Goal: Task Accomplishment & Management: Manage account settings

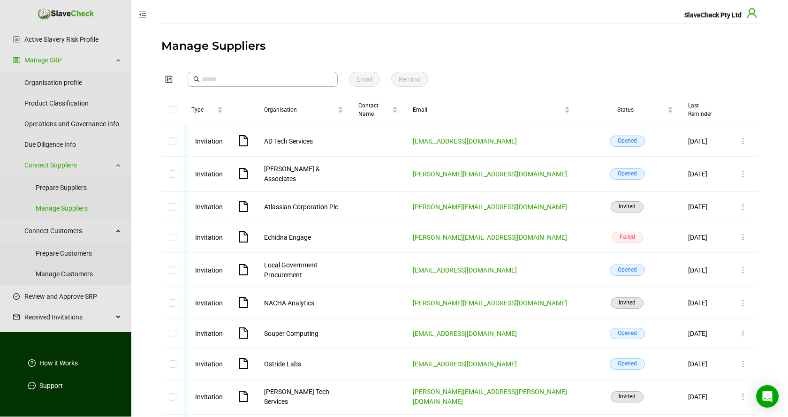
click at [753, 15] on icon "user" at bounding box center [751, 13] width 9 height 10
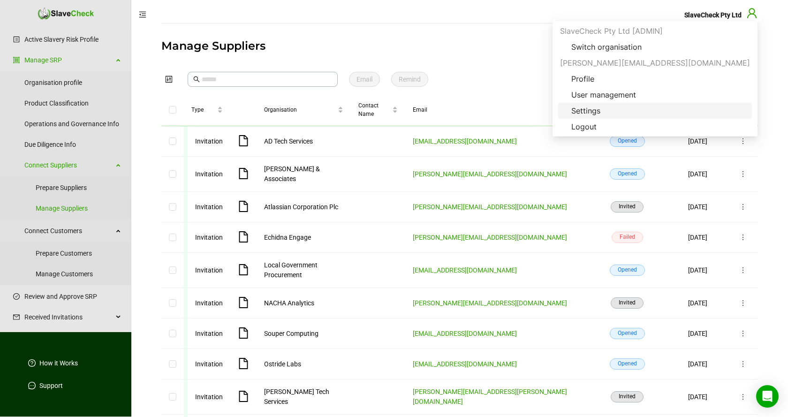
click at [608, 110] on span "Settings" at bounding box center [585, 110] width 44 height 11
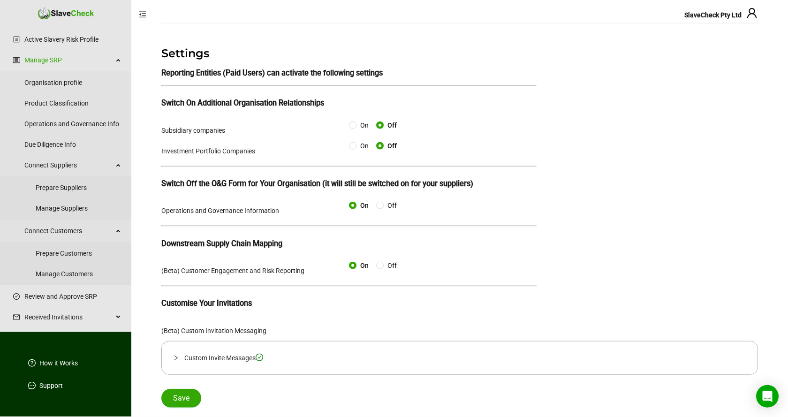
scroll to position [12, 0]
click at [262, 359] on icon "check-circle" at bounding box center [259, 357] width 8 height 8
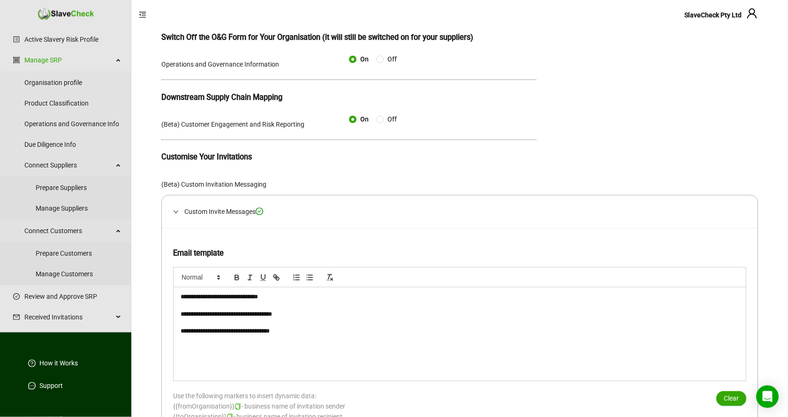
scroll to position [88, 0]
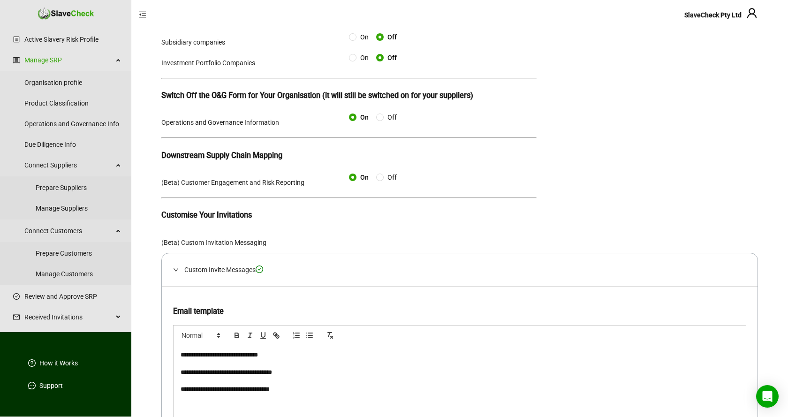
click at [262, 273] on icon "check-circle" at bounding box center [259, 269] width 8 height 8
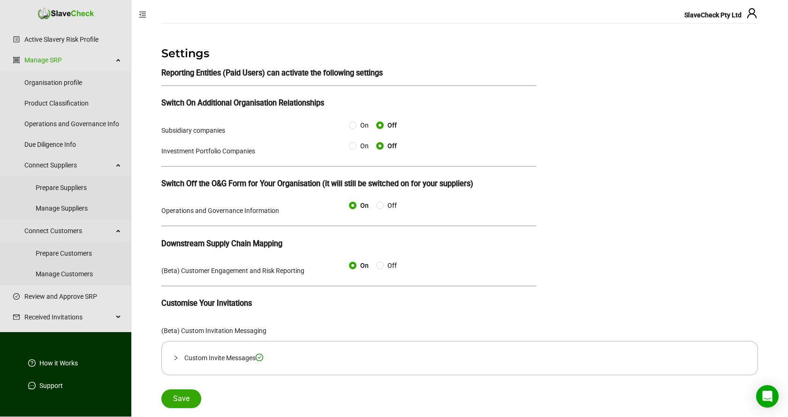
scroll to position [12, 0]
click at [261, 359] on icon "check-circle" at bounding box center [259, 357] width 8 height 8
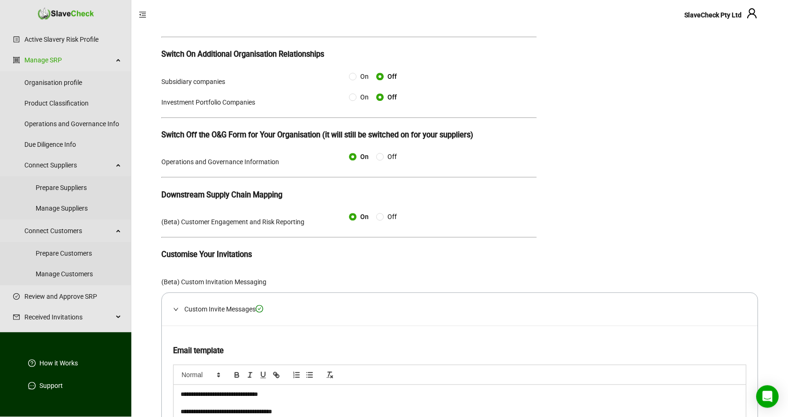
scroll to position [40, 0]
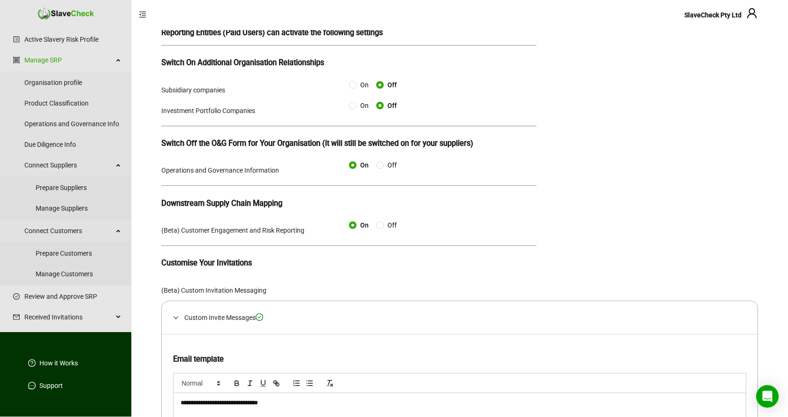
click at [261, 321] on icon "check-circle" at bounding box center [259, 317] width 8 height 8
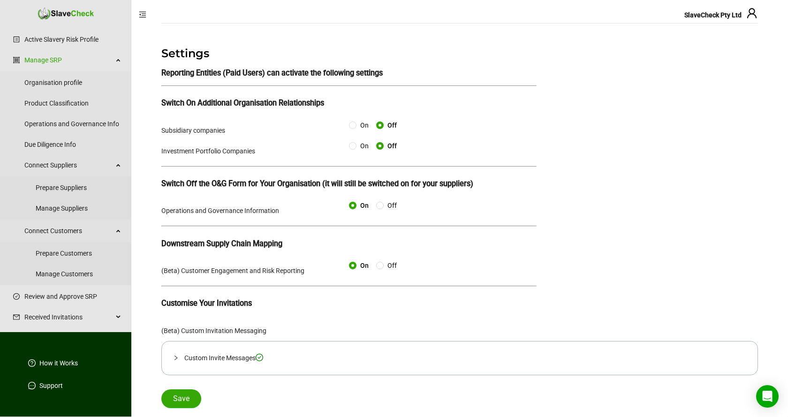
scroll to position [12, 0]
click at [176, 360] on icon "collapsed" at bounding box center [175, 357] width 3 height 5
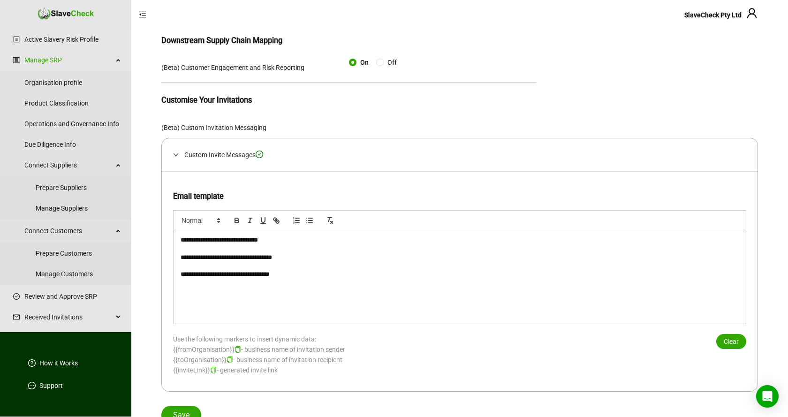
scroll to position [232, 0]
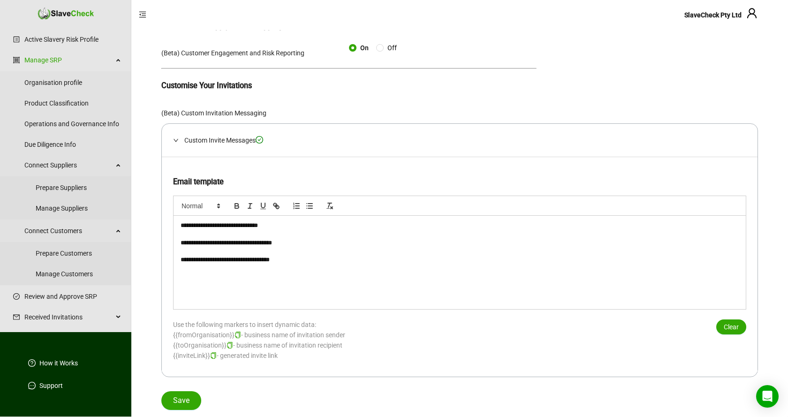
click at [147, 260] on main "**********" at bounding box center [459, 114] width 656 height 604
click at [733, 327] on span "Clear" at bounding box center [730, 327] width 15 height 10
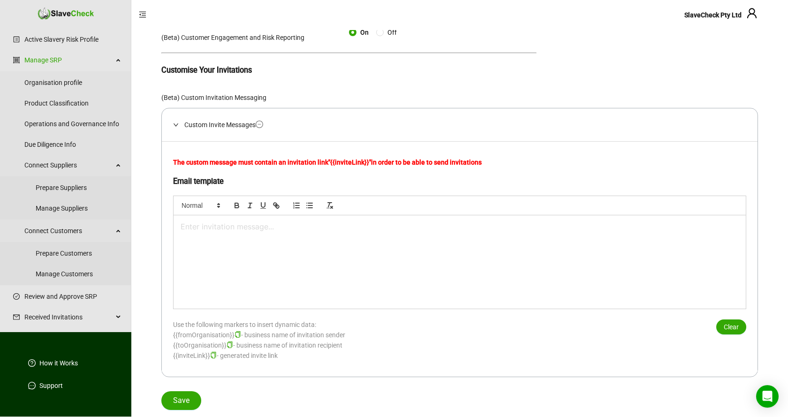
scroll to position [247, 0]
click at [180, 400] on span "Save" at bounding box center [181, 400] width 16 height 11
click at [261, 124] on icon "minus-circle" at bounding box center [259, 124] width 3 height 0
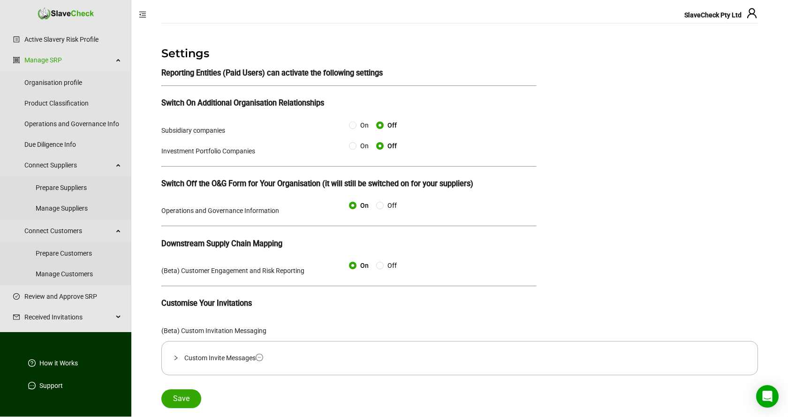
scroll to position [12, 0]
click at [262, 360] on icon "minus-circle" at bounding box center [259, 357] width 8 height 8
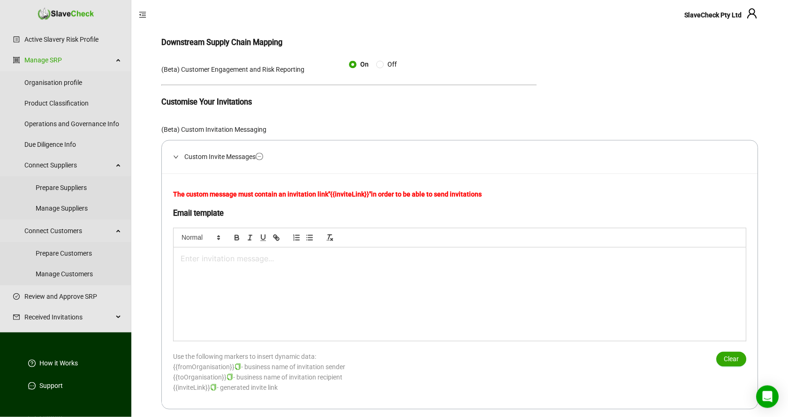
scroll to position [247, 0]
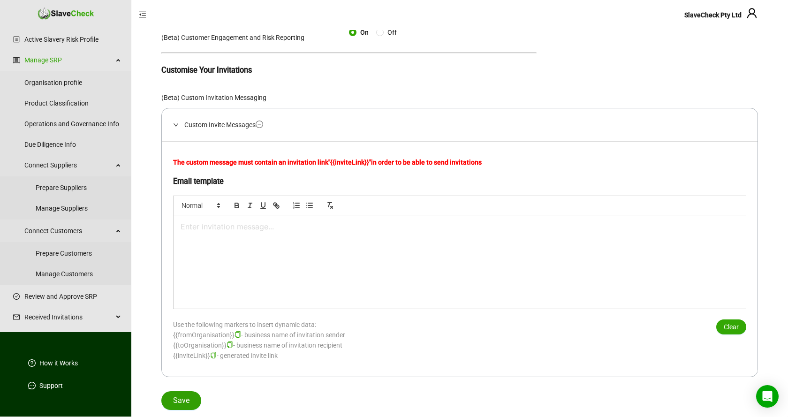
click at [179, 402] on span "Save" at bounding box center [181, 400] width 16 height 11
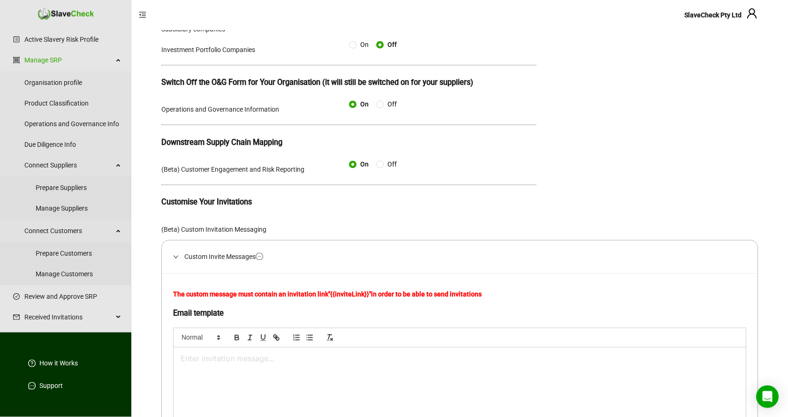
scroll to position [56, 0]
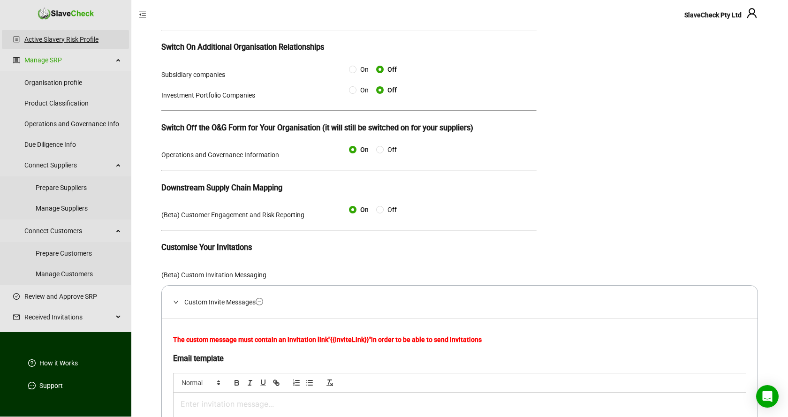
click at [58, 38] on link "Active Slavery Risk Profile" at bounding box center [72, 39] width 97 height 19
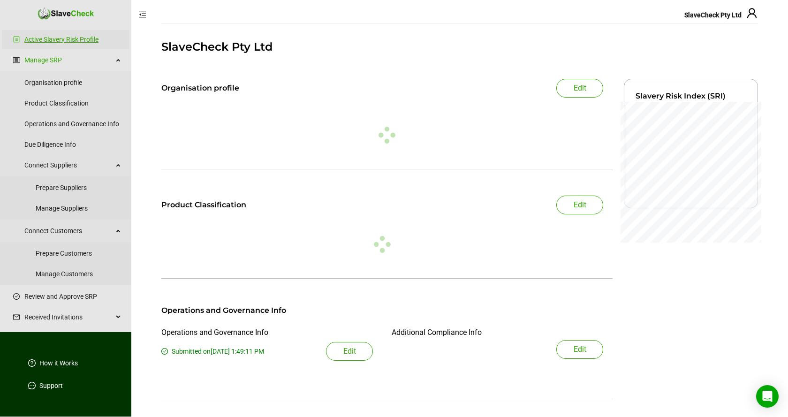
click at [58, 38] on link "Active Slavery Risk Profile" at bounding box center [72, 39] width 97 height 19
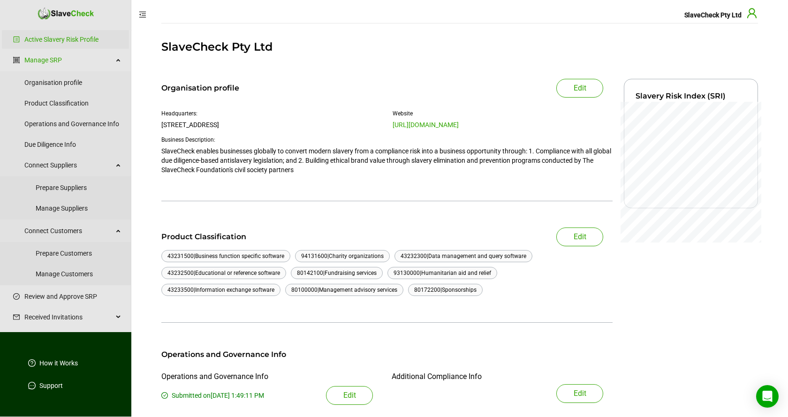
click at [752, 15] on icon "user" at bounding box center [751, 13] width 11 height 11
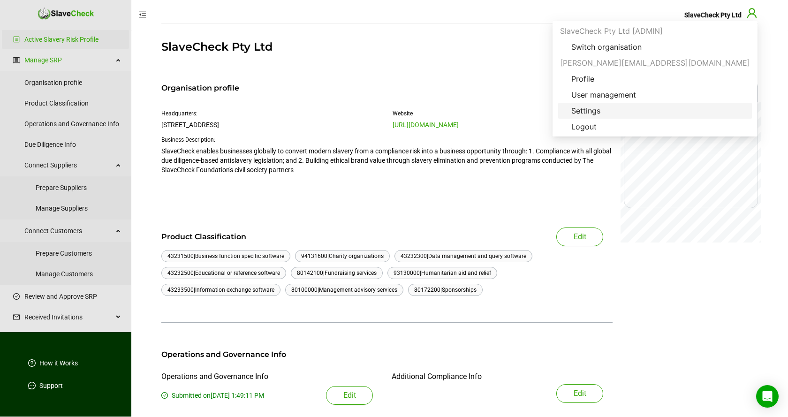
click at [608, 110] on span "Settings" at bounding box center [585, 110] width 44 height 11
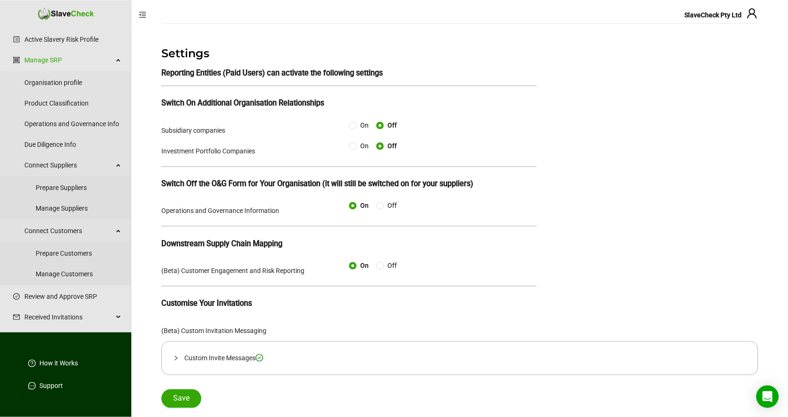
scroll to position [12, 0]
click at [261, 358] on icon "check-circle" at bounding box center [259, 357] width 8 height 8
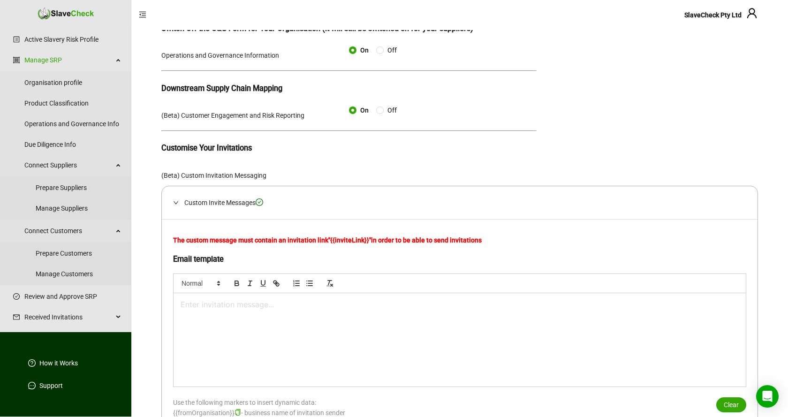
scroll to position [247, 0]
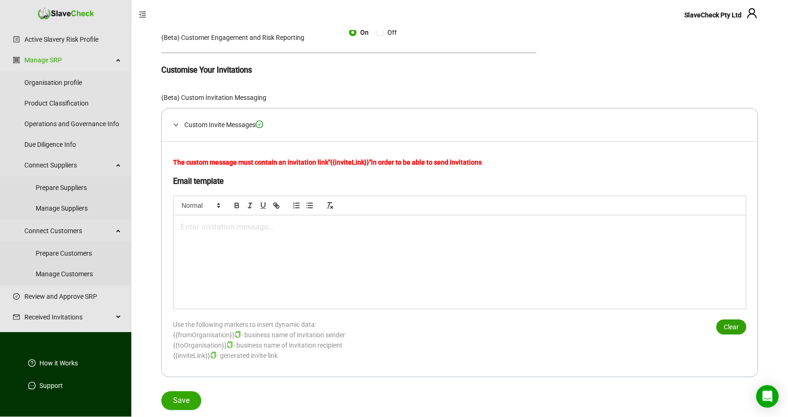
click at [733, 326] on span "Clear" at bounding box center [730, 327] width 15 height 10
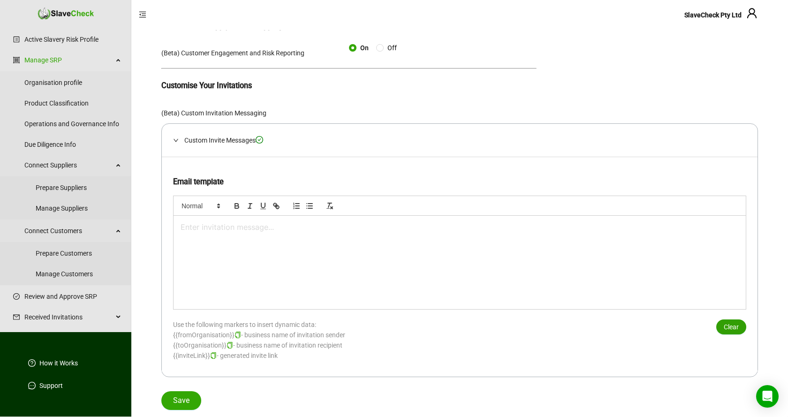
scroll to position [232, 0]
click at [175, 399] on span "Save" at bounding box center [181, 400] width 16 height 11
click at [83, 38] on link "Active Slavery Risk Profile" at bounding box center [72, 39] width 97 height 19
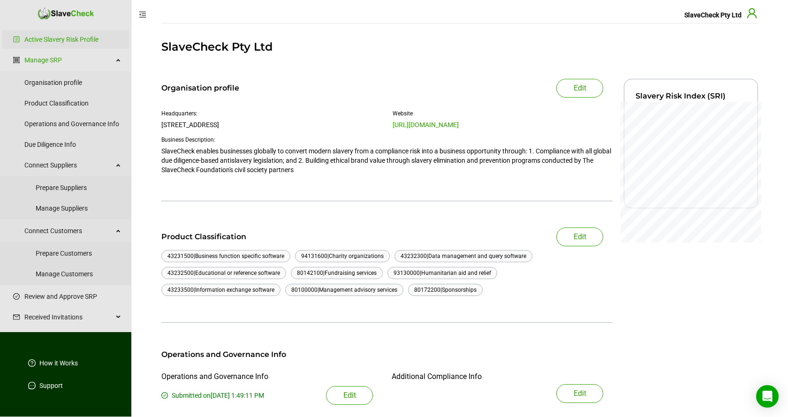
click at [752, 16] on icon "user" at bounding box center [751, 13] width 11 height 11
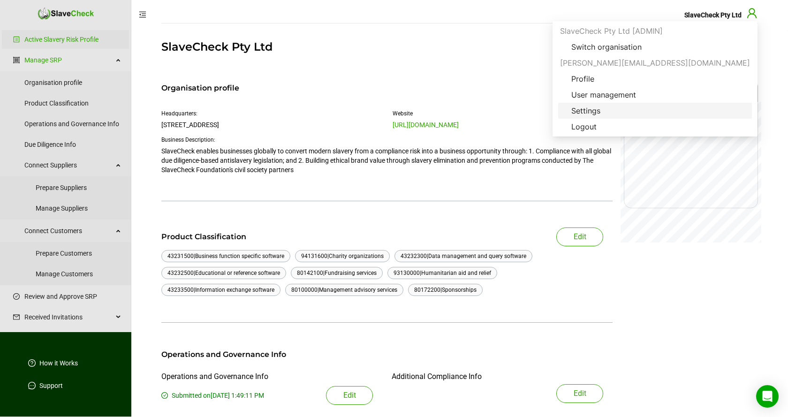
click at [608, 111] on span "Settings" at bounding box center [585, 110] width 44 height 11
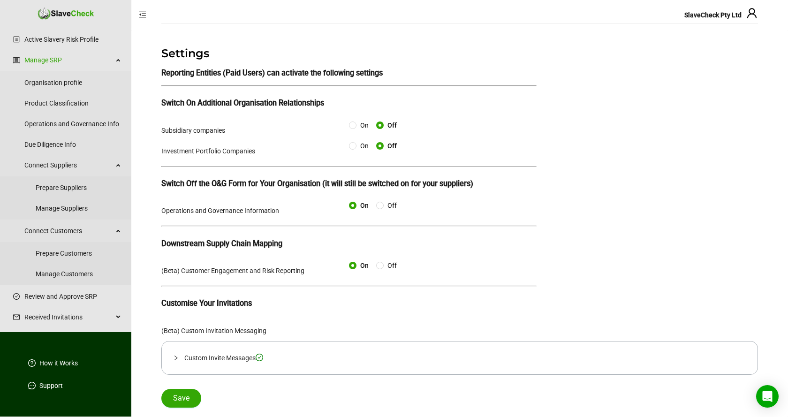
scroll to position [12, 0]
click at [175, 360] on icon "collapsed" at bounding box center [176, 358] width 6 height 6
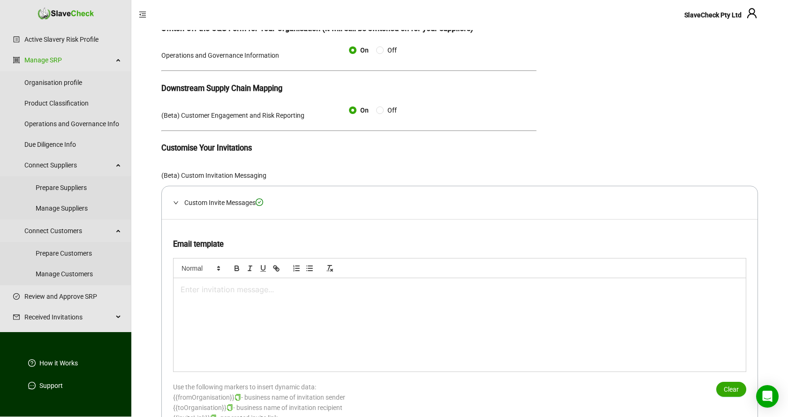
scroll to position [232, 0]
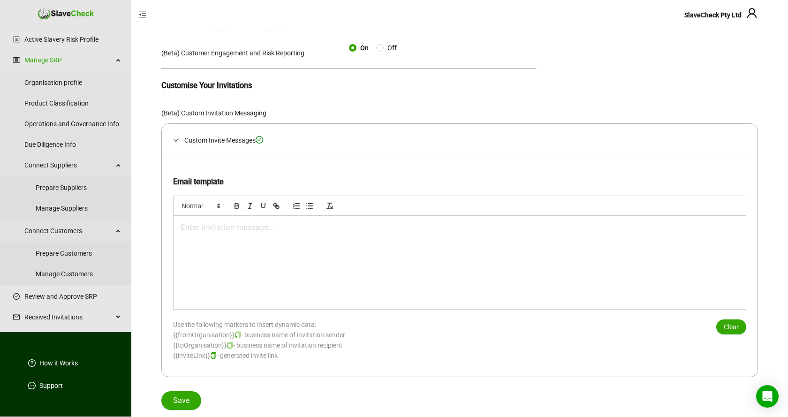
click at [263, 139] on icon "check-circle" at bounding box center [259, 140] width 8 height 8
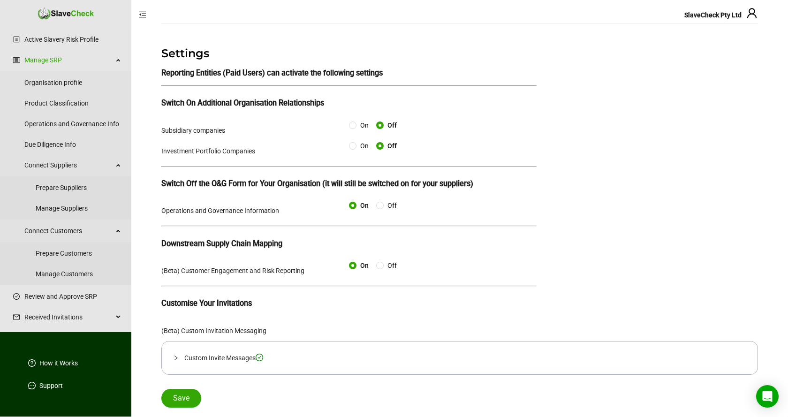
scroll to position [12, 0]
click at [260, 359] on icon "check-circle" at bounding box center [259, 357] width 8 height 8
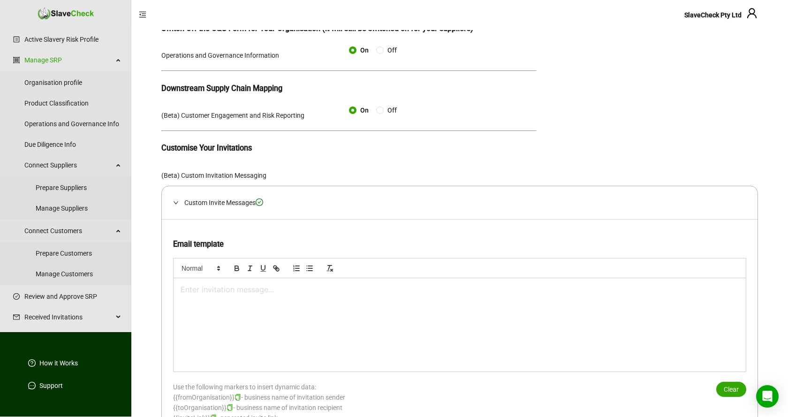
scroll to position [232, 0]
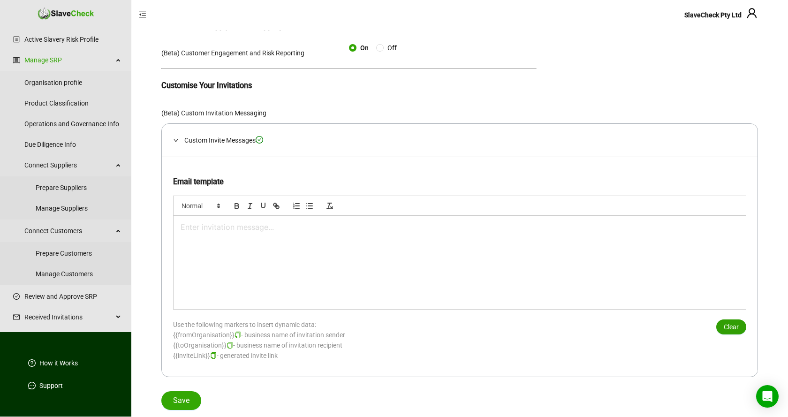
click at [734, 323] on span "Clear" at bounding box center [730, 327] width 15 height 10
click at [179, 399] on span "Save" at bounding box center [181, 400] width 16 height 11
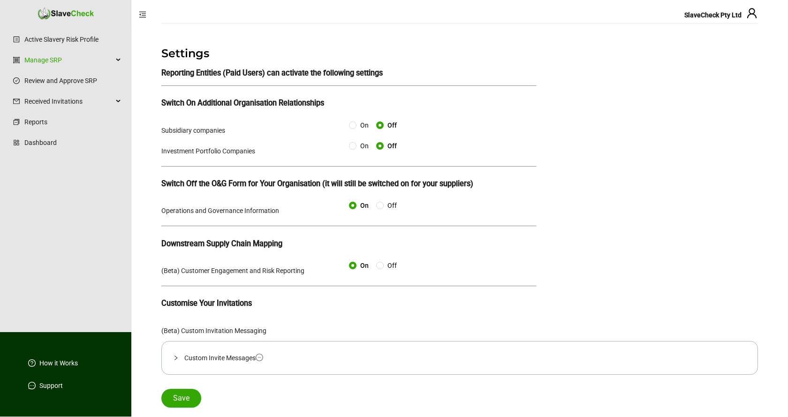
scroll to position [12, 0]
click at [61, 39] on link "Active Slavery Risk Profile" at bounding box center [72, 39] width 97 height 19
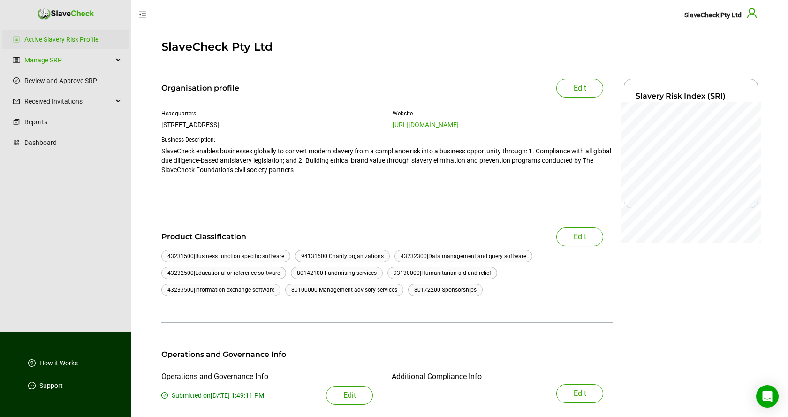
click at [751, 15] on icon "user" at bounding box center [751, 13] width 9 height 10
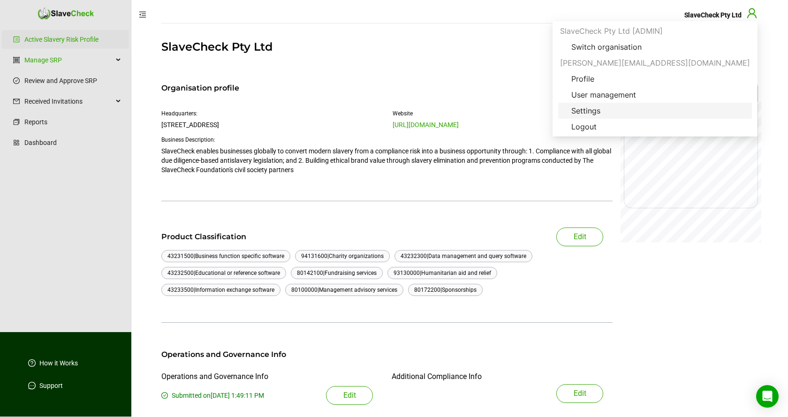
click at [608, 109] on span "Settings" at bounding box center [585, 110] width 44 height 11
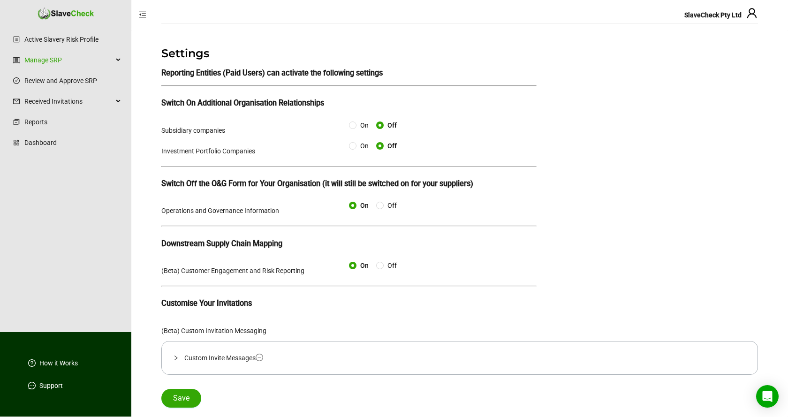
click at [263, 361] on icon "minus-circle" at bounding box center [259, 357] width 8 height 8
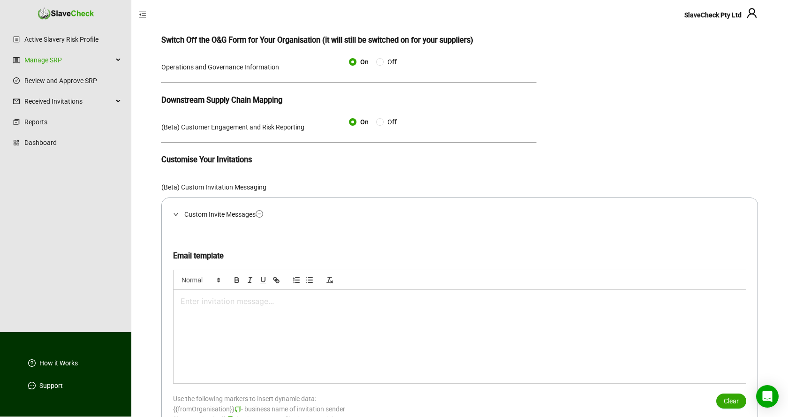
scroll to position [232, 0]
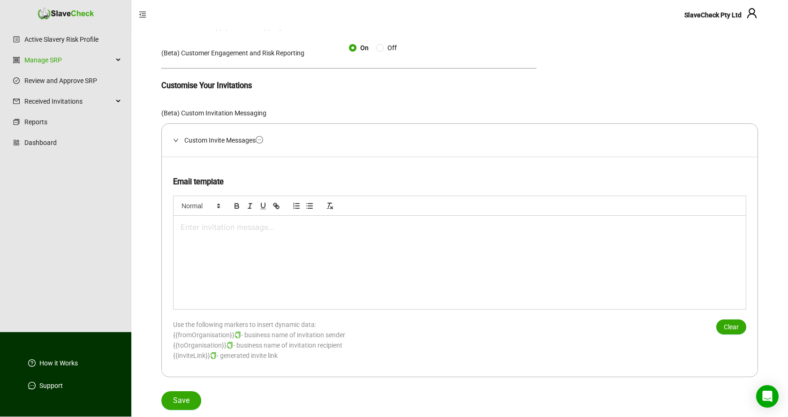
click at [261, 139] on icon "minus-circle" at bounding box center [259, 139] width 3 height 0
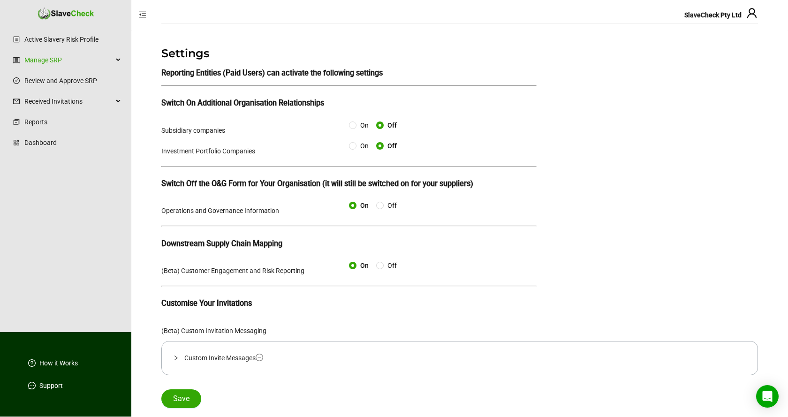
scroll to position [12, 0]
click at [260, 357] on icon "minus-circle" at bounding box center [259, 357] width 3 height 0
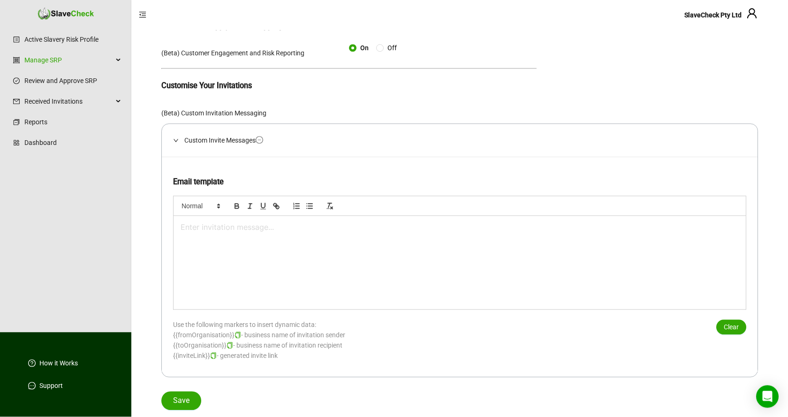
scroll to position [232, 0]
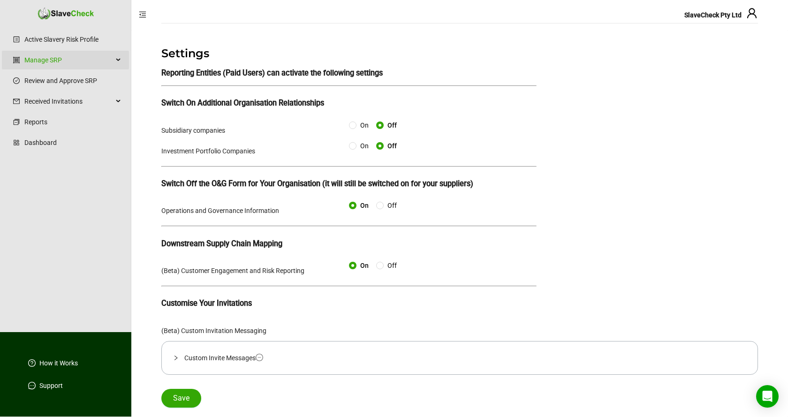
click at [117, 58] on div "Manage SRP" at bounding box center [65, 60] width 127 height 19
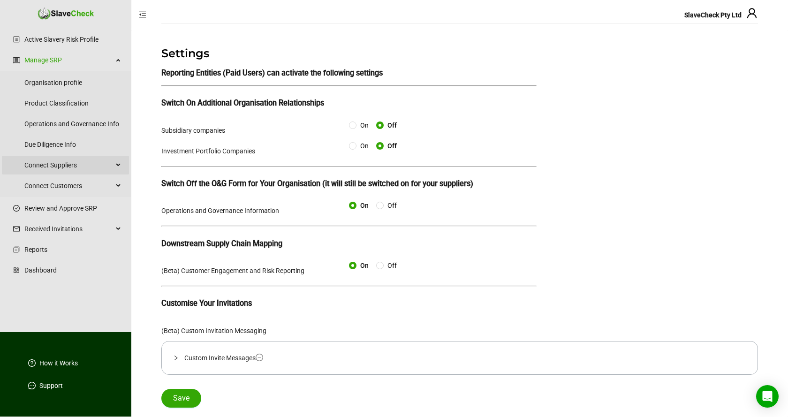
click at [92, 163] on span "Connect Suppliers" at bounding box center [68, 165] width 89 height 19
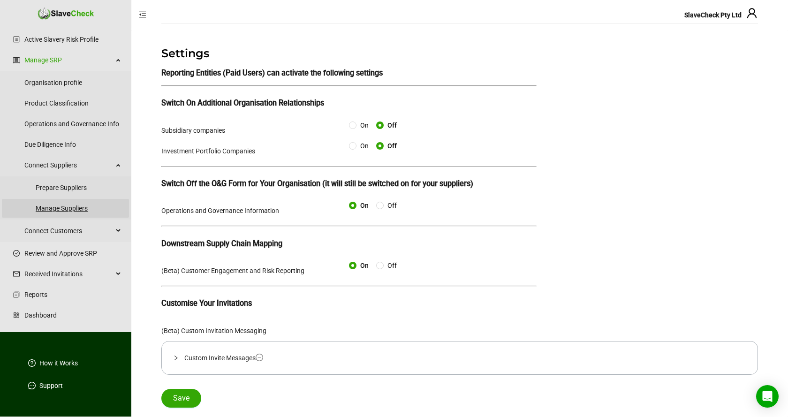
click at [69, 207] on link "Manage Suppliers" at bounding box center [79, 208] width 86 height 19
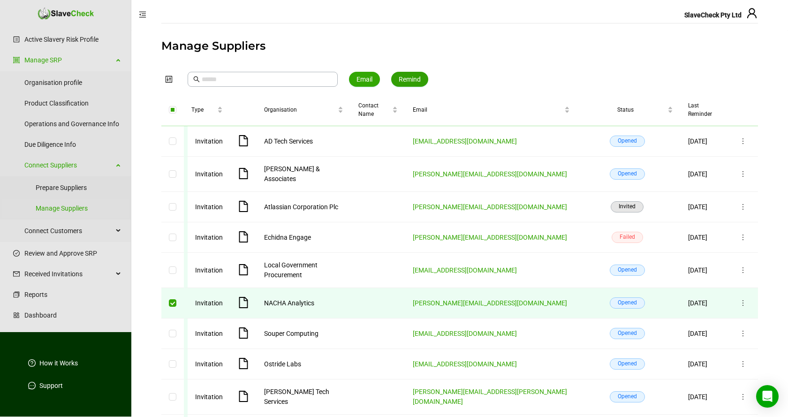
click at [409, 77] on span "Remind" at bounding box center [409, 79] width 22 height 10
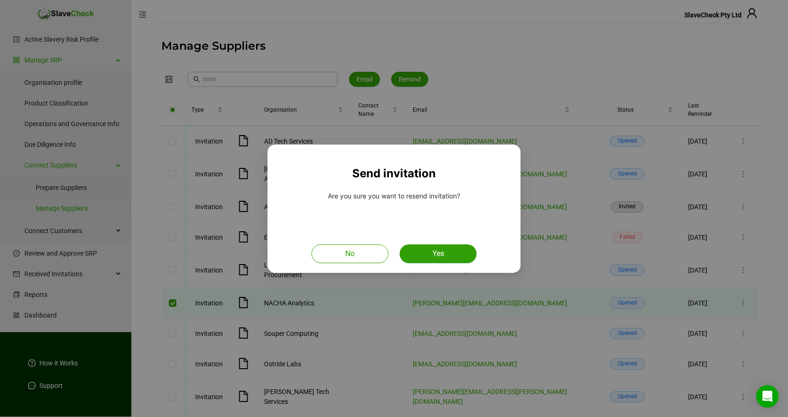
click at [435, 252] on span "Yes" at bounding box center [438, 253] width 12 height 11
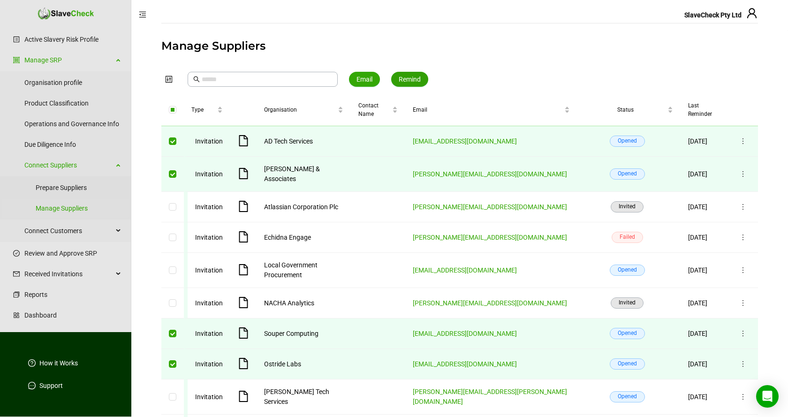
click at [415, 79] on span "Remind" at bounding box center [409, 79] width 22 height 10
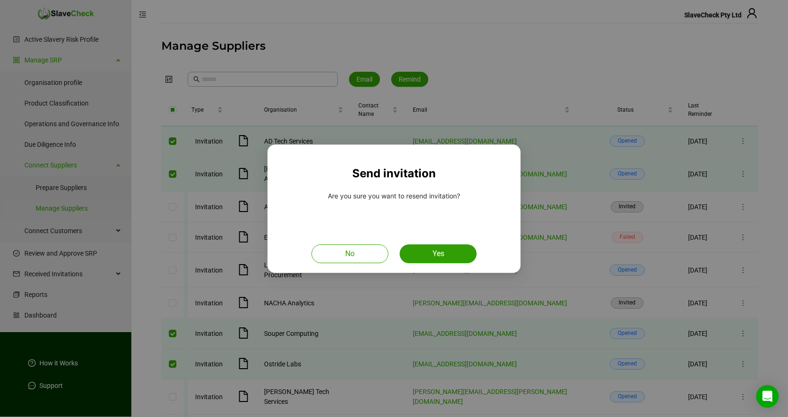
click at [436, 253] on span "Yes" at bounding box center [438, 253] width 12 height 11
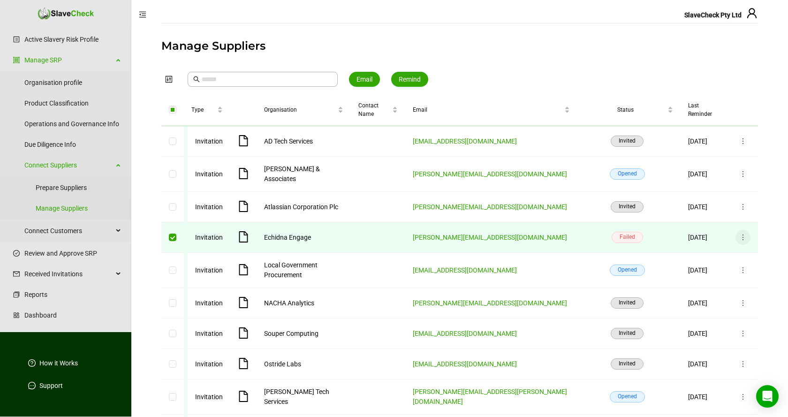
click at [742, 234] on icon "more" at bounding box center [742, 237] width 1 height 6
click at [728, 244] on span "Edit" at bounding box center [730, 245] width 18 height 10
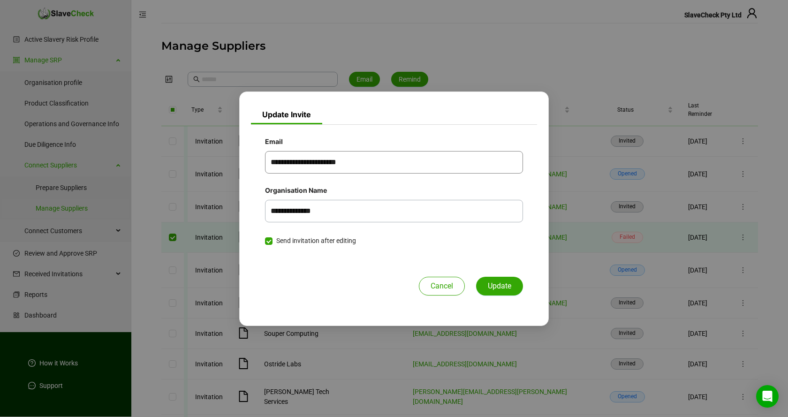
click at [394, 162] on input "**********" at bounding box center [394, 162] width 258 height 23
click at [356, 288] on div "Cancel Update" at bounding box center [394, 278] width 258 height 36
click at [498, 286] on span "Update" at bounding box center [499, 285] width 23 height 11
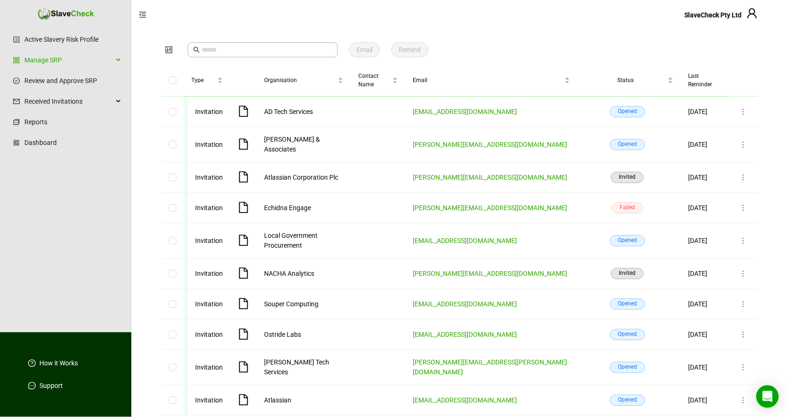
scroll to position [47, 0]
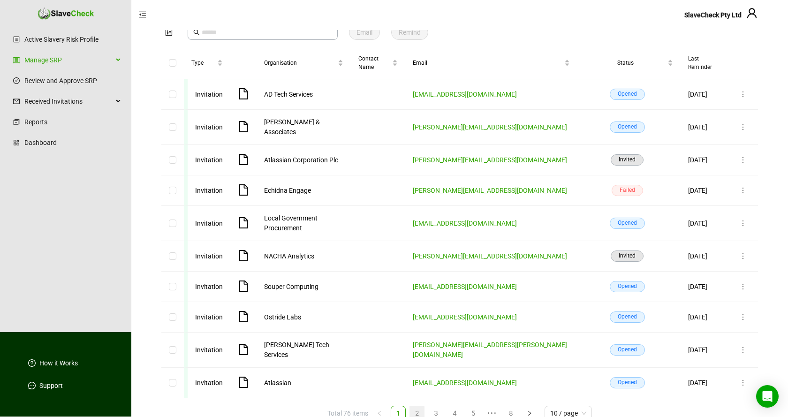
click at [418, 408] on link "2" at bounding box center [416, 413] width 9 height 10
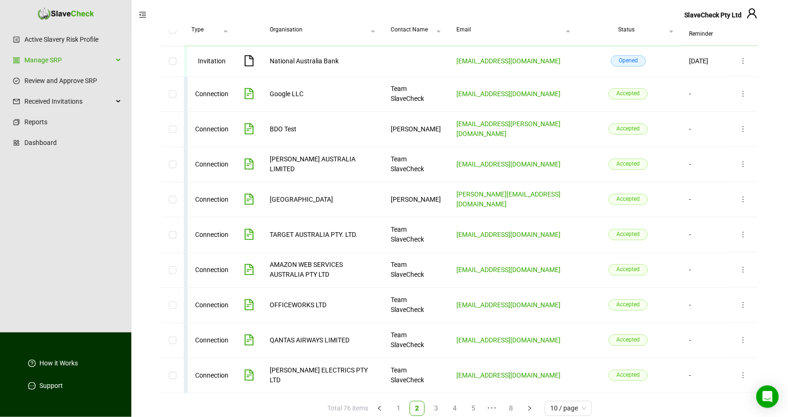
scroll to position [91, 0]
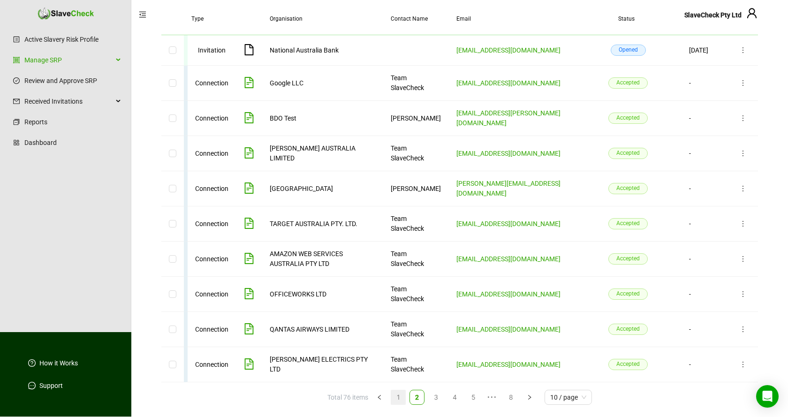
click at [400, 393] on link "1" at bounding box center [398, 397] width 9 height 10
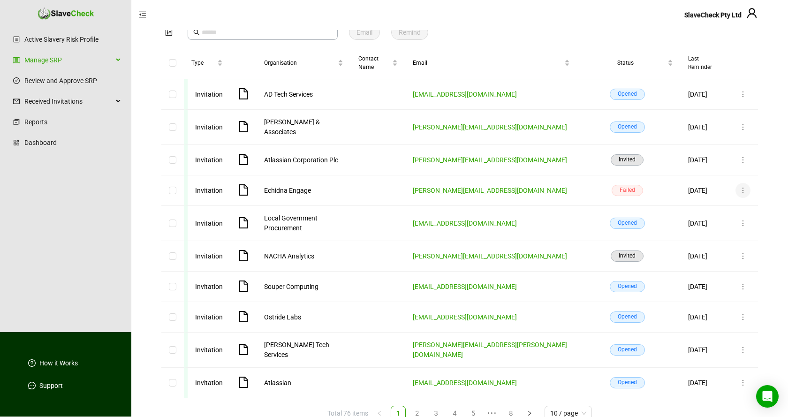
click at [740, 187] on icon "more" at bounding box center [743, 191] width 8 height 8
click at [725, 198] on span "Edit" at bounding box center [730, 198] width 18 height 10
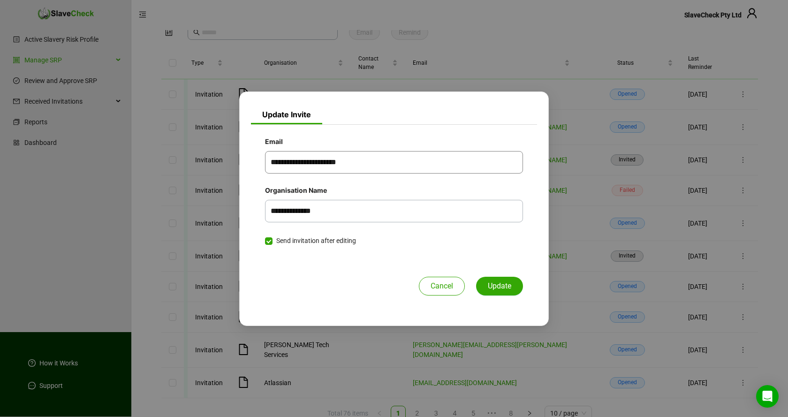
click at [403, 159] on input "**********" at bounding box center [394, 162] width 258 height 23
type input "**********"
click at [498, 284] on span "Update" at bounding box center [499, 285] width 23 height 11
